Goal: Task Accomplishment & Management: Use online tool/utility

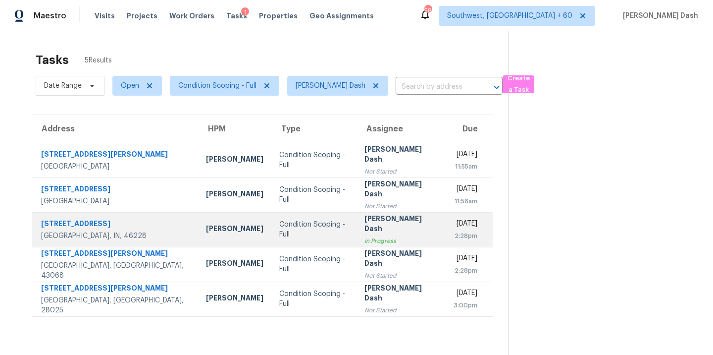
click at [299, 238] on td "Condition Scoping - Full" at bounding box center [313, 229] width 85 height 35
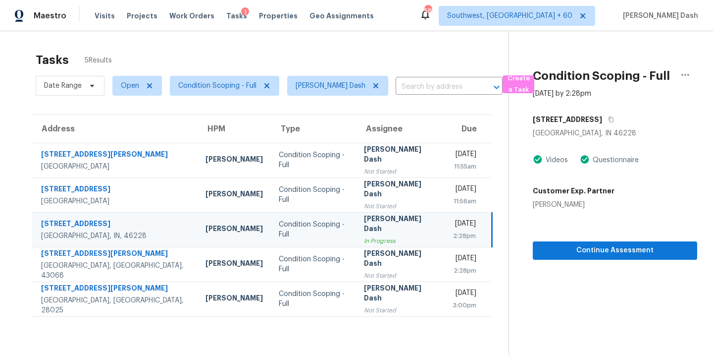
click at [453, 239] on div "2:28pm" at bounding box center [464, 236] width 23 height 10
click at [682, 75] on icon "button" at bounding box center [685, 75] width 8 height 2
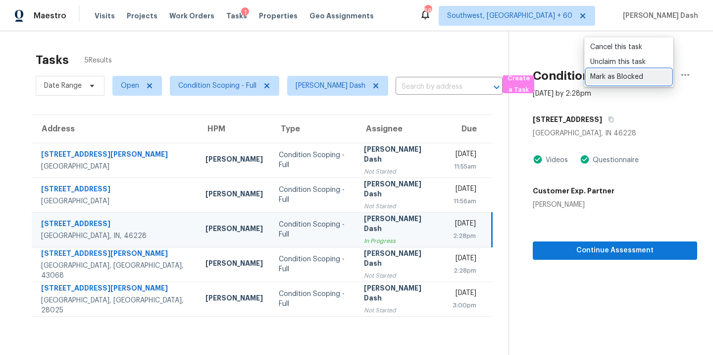
click at [594, 79] on div "Mark as Blocked" at bounding box center [628, 77] width 77 height 10
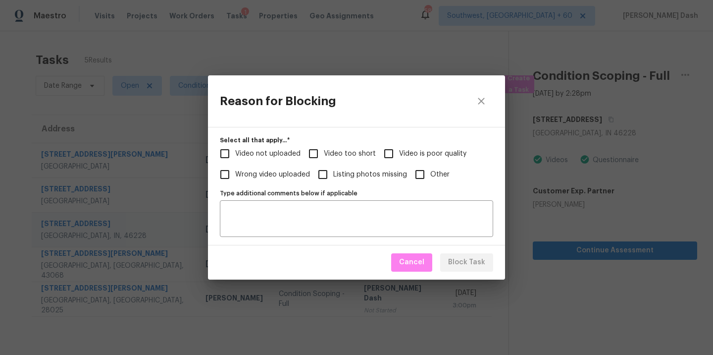
click at [265, 152] on span "Video not uploaded" at bounding box center [267, 154] width 65 height 10
click at [235, 152] on input "Video not uploaded" at bounding box center [224, 153] width 21 height 21
checkbox input "true"
click at [340, 156] on span "Video too short" at bounding box center [350, 154] width 52 height 10
click at [324, 156] on input "Video too short" at bounding box center [313, 153] width 21 height 21
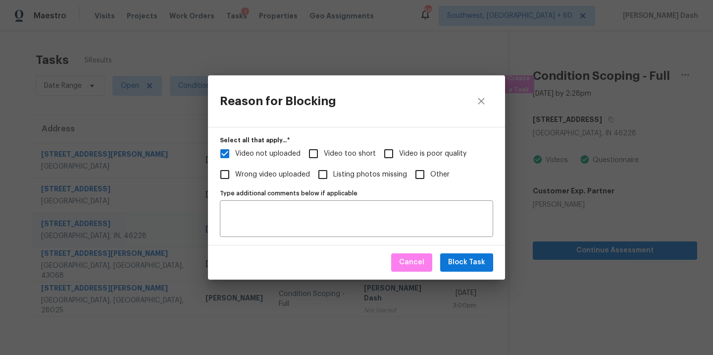
checkbox input "true"
click at [408, 157] on span "Video is poor quality" at bounding box center [432, 154] width 67 height 10
click at [399, 157] on input "Video is poor quality" at bounding box center [388, 153] width 21 height 21
checkbox input "true"
click at [263, 156] on span "Video not uploaded" at bounding box center [267, 154] width 65 height 10
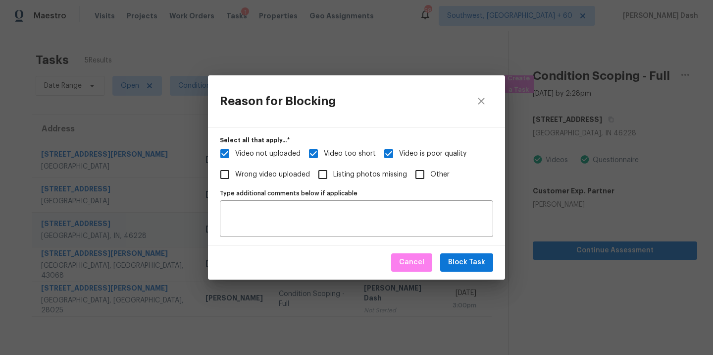
click at [235, 156] on input "Video not uploaded" at bounding box center [224, 153] width 21 height 21
checkbox input "false"
click at [474, 266] on span "Block Task" at bounding box center [466, 262] width 37 height 12
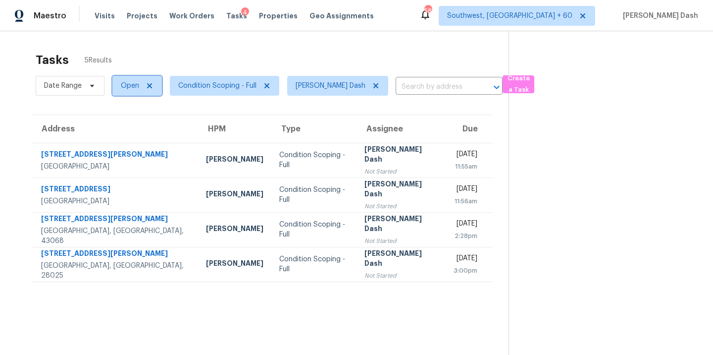
click at [144, 89] on span at bounding box center [148, 86] width 11 height 8
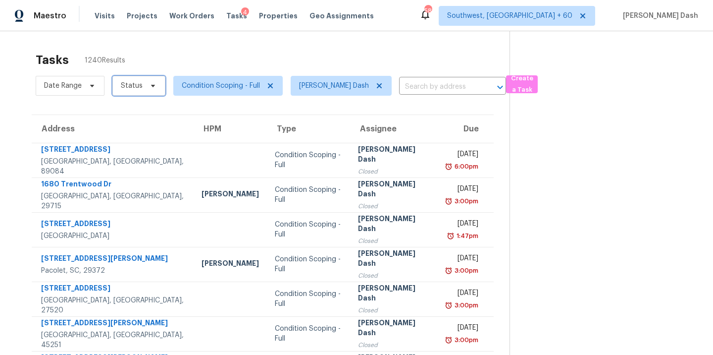
click at [131, 87] on span "Status" at bounding box center [132, 86] width 22 height 10
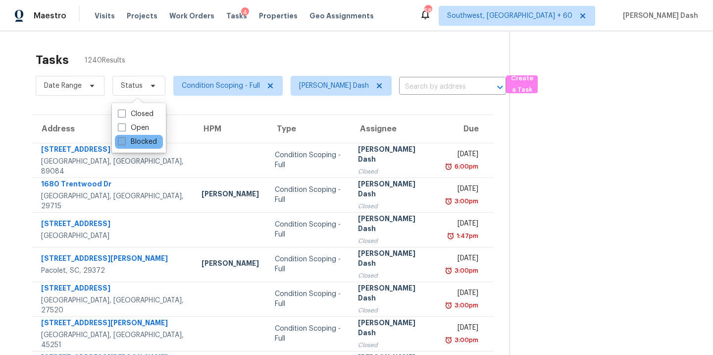
click at [131, 140] on label "Blocked" at bounding box center [137, 142] width 39 height 10
click at [124, 140] on input "Blocked" at bounding box center [121, 140] width 6 height 6
checkbox input "true"
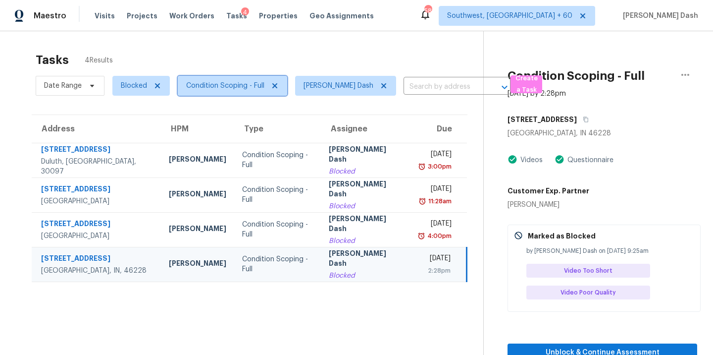
click at [220, 84] on span "Condition Scoping - Full" at bounding box center [225, 86] width 78 height 10
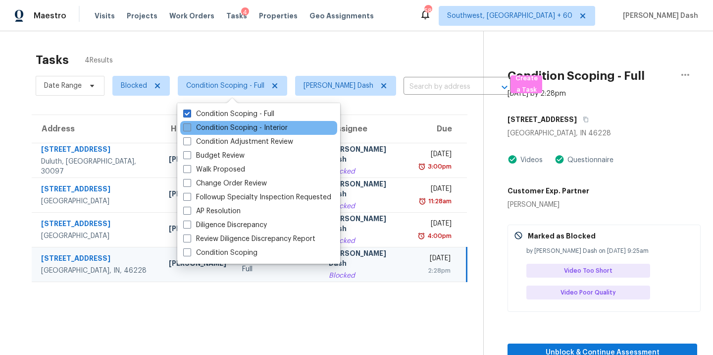
click at [220, 124] on label "Condition Scoping - Interior" at bounding box center [235, 128] width 104 height 10
click at [190, 124] on input "Condition Scoping - Interior" at bounding box center [186, 126] width 6 height 6
checkbox input "true"
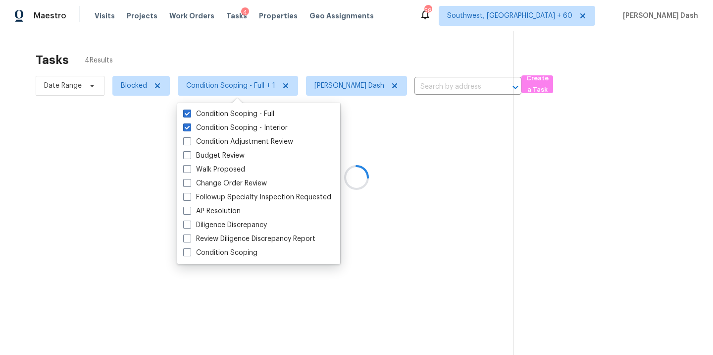
click at [225, 58] on div "Tasks 4 Results" at bounding box center [274, 60] width 477 height 26
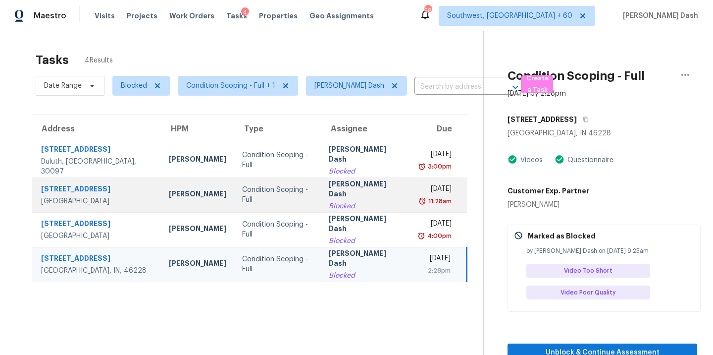
scroll to position [3, 0]
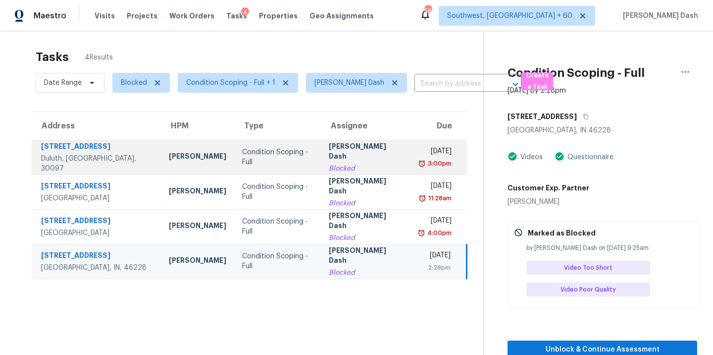
click at [214, 153] on td "[PERSON_NAME]" at bounding box center [197, 157] width 73 height 35
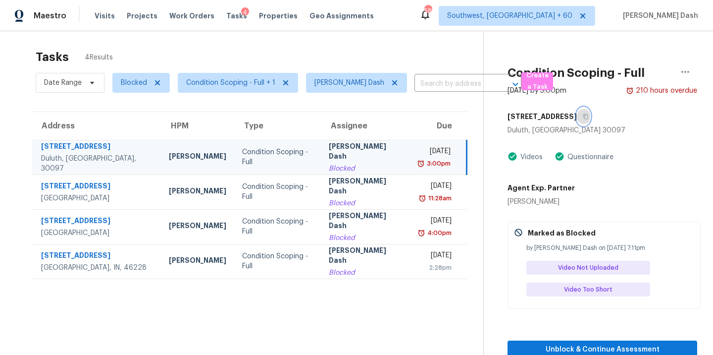
click at [589, 119] on button "button" at bounding box center [583, 116] width 13 height 18
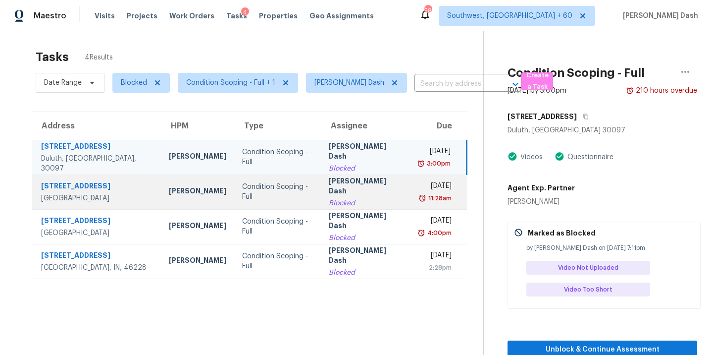
click at [172, 190] on div "[PERSON_NAME]" at bounding box center [197, 192] width 57 height 12
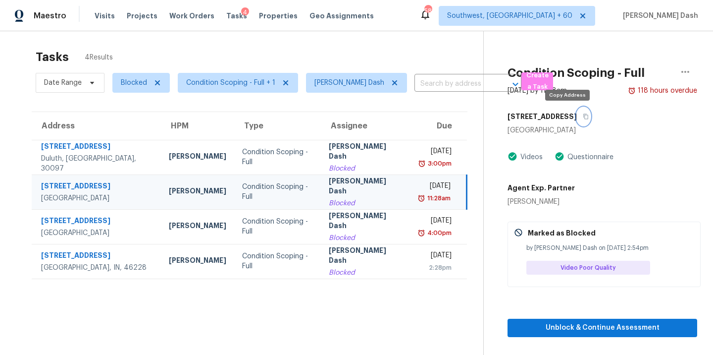
click at [583, 115] on icon "button" at bounding box center [586, 116] width 6 height 6
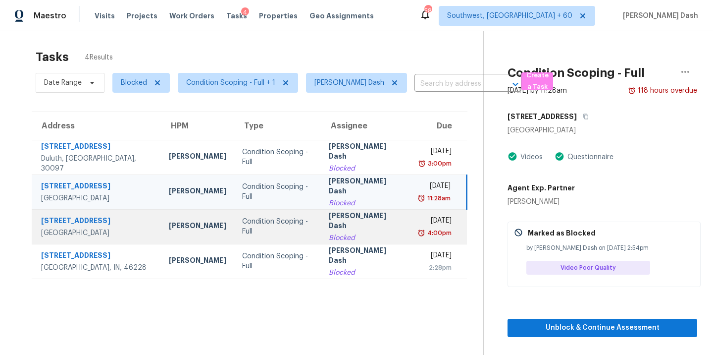
click at [295, 229] on div "Condition Scoping - Full" at bounding box center [277, 226] width 71 height 20
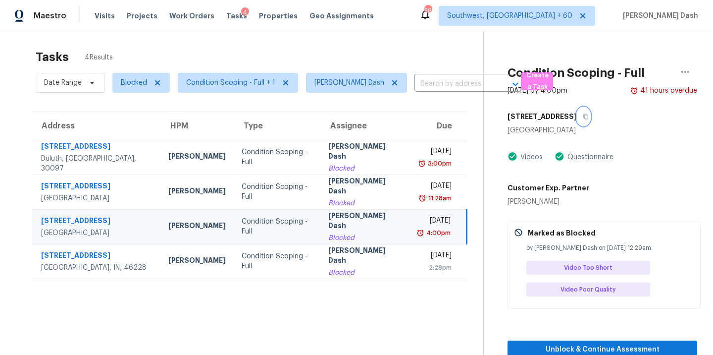
click at [577, 121] on button "button" at bounding box center [583, 116] width 13 height 18
